Goal: Check status

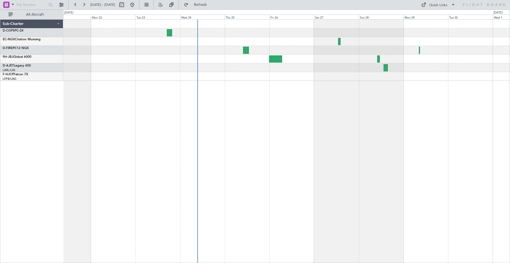
click at [260, 44] on div at bounding box center [286, 50] width 446 height 61
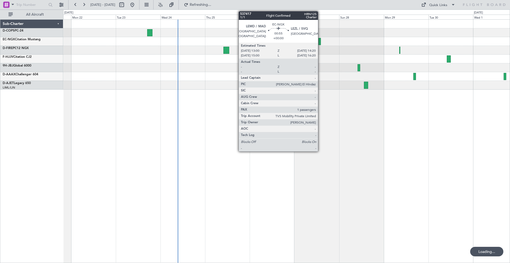
click at [320, 41] on div at bounding box center [319, 41] width 3 height 7
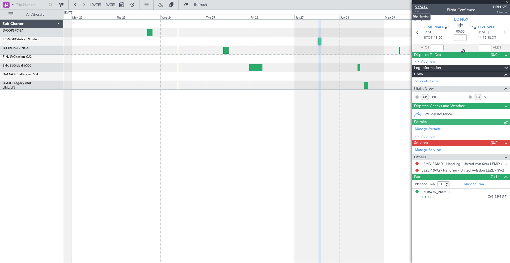
click at [425, 7] on span "537417" at bounding box center [421, 7] width 13 height 6
click at [423, 6] on span "537417" at bounding box center [421, 7] width 13 height 6
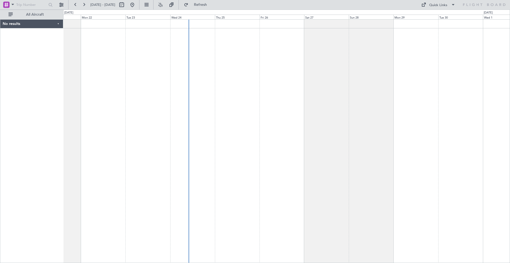
click at [342, 55] on div at bounding box center [286, 141] width 446 height 244
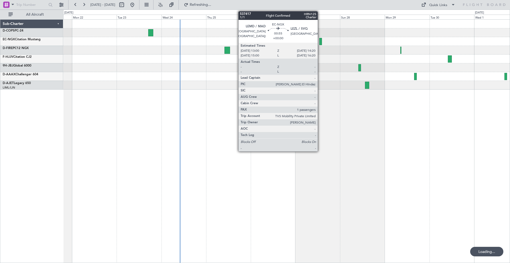
click at [319, 43] on div at bounding box center [320, 41] width 3 height 7
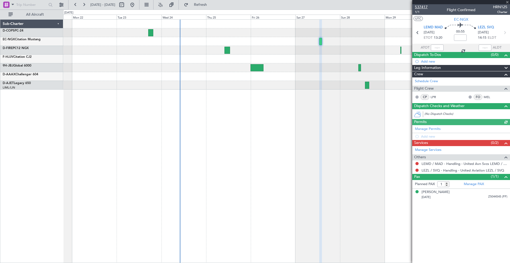
click at [420, 5] on span "537417" at bounding box center [421, 7] width 13 height 6
